Goal: Transaction & Acquisition: Subscribe to service/newsletter

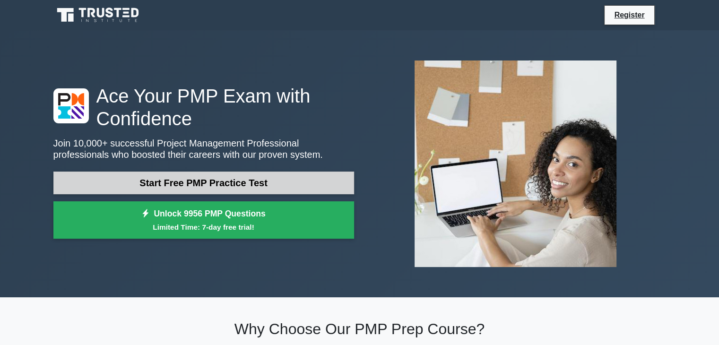
click at [221, 184] on link "Start Free PMP Practice Test" at bounding box center [203, 183] width 301 height 23
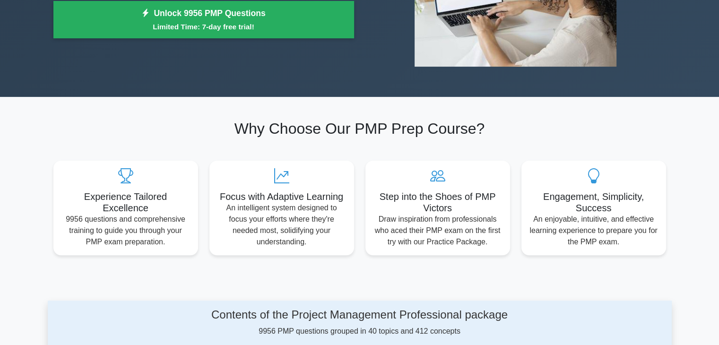
scroll to position [47, 0]
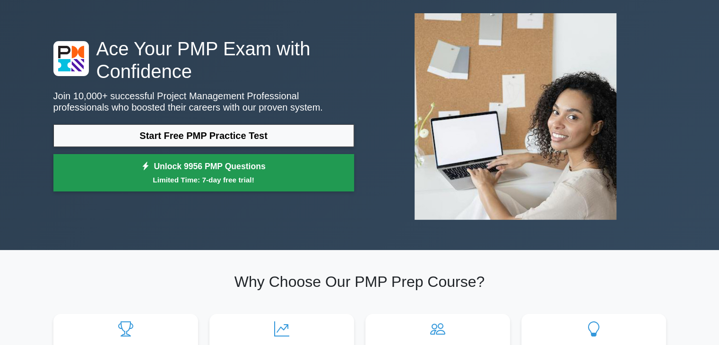
click at [222, 177] on small "Limited Time: 7-day free trial!" at bounding box center [203, 179] width 277 height 11
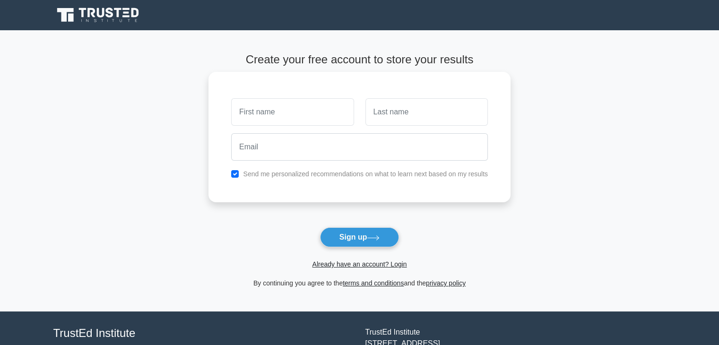
click at [259, 113] on input "text" at bounding box center [292, 111] width 122 height 27
type input "Pijush Kanti"
click at [389, 112] on input "text" at bounding box center [426, 111] width 122 height 27
type input "Dey"
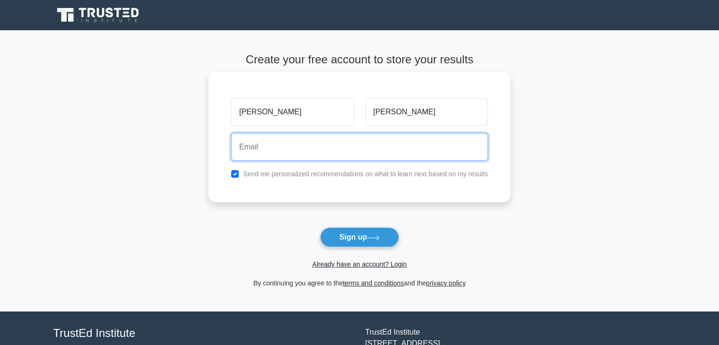
click at [280, 157] on input "email" at bounding box center [359, 146] width 257 height 27
type input "pijushkanti48@gmail.com"
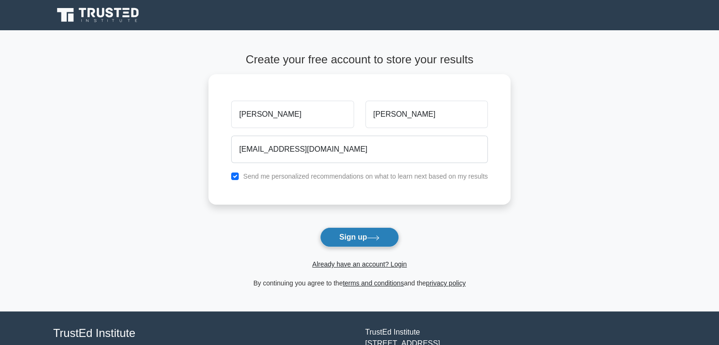
click at [363, 239] on button "Sign up" at bounding box center [359, 237] width 79 height 20
